Goal: Navigation & Orientation: Find specific page/section

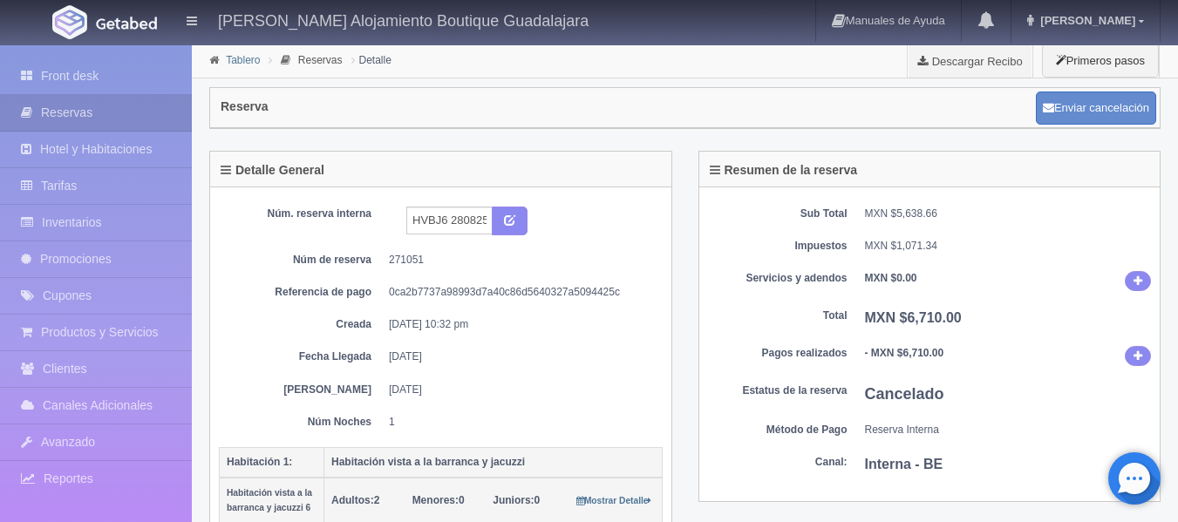
click at [235, 57] on link "Tablero" at bounding box center [243, 60] width 34 height 12
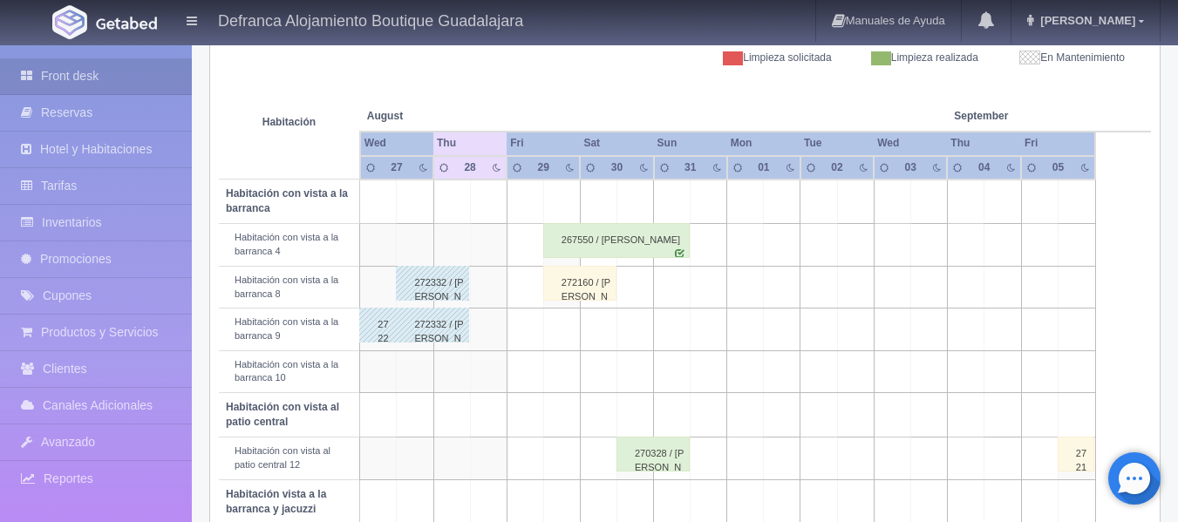
scroll to position [174, 0]
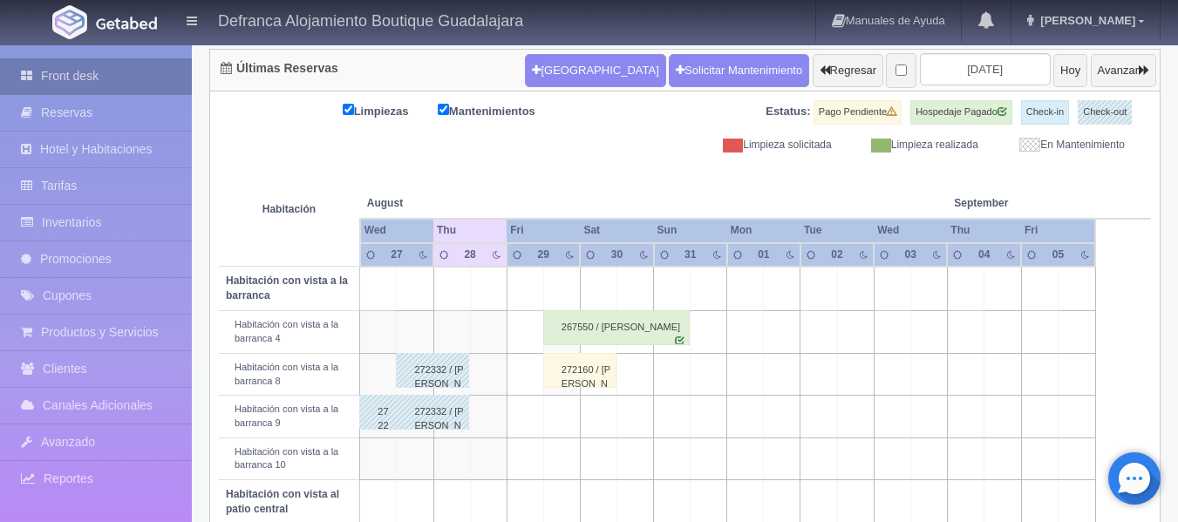
click at [131, 76] on link "Front desk" at bounding box center [96, 76] width 192 height 36
